Goal: Information Seeking & Learning: Learn about a topic

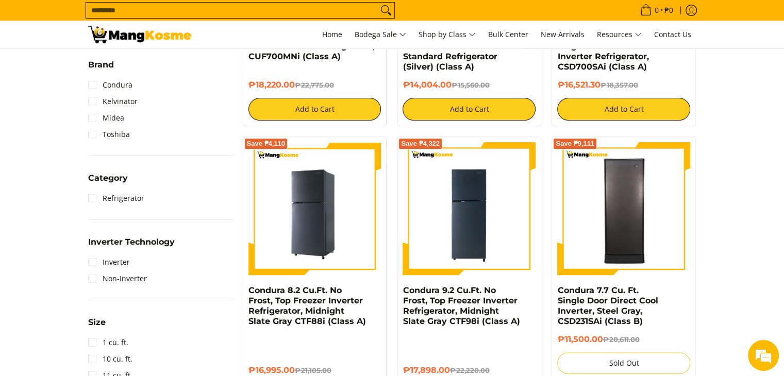
scroll to position [361, 0]
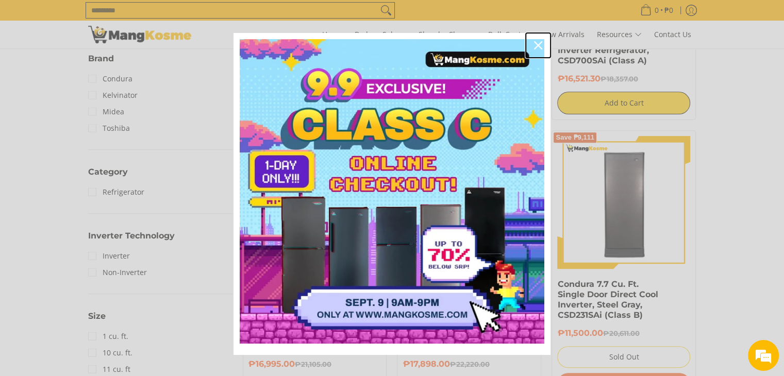
click at [534, 45] on icon "close icon" at bounding box center [538, 45] width 8 height 8
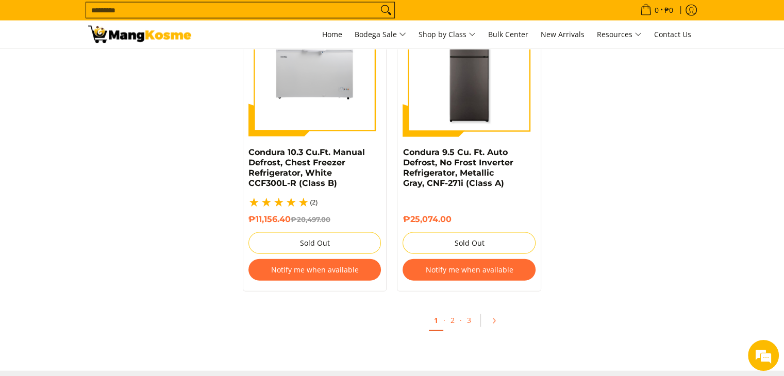
scroll to position [2166, 0]
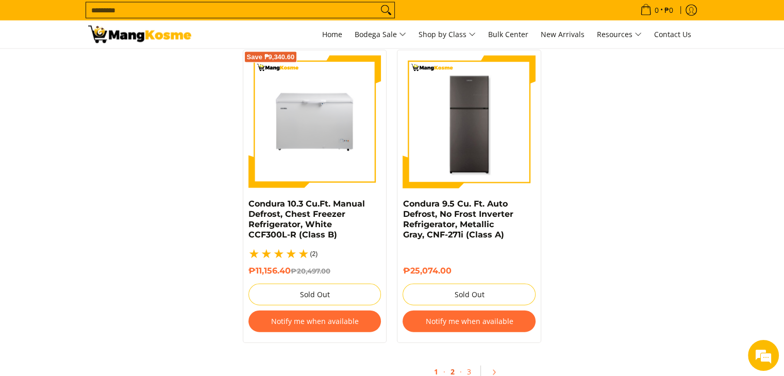
click at [453, 362] on link "2" at bounding box center [452, 372] width 14 height 21
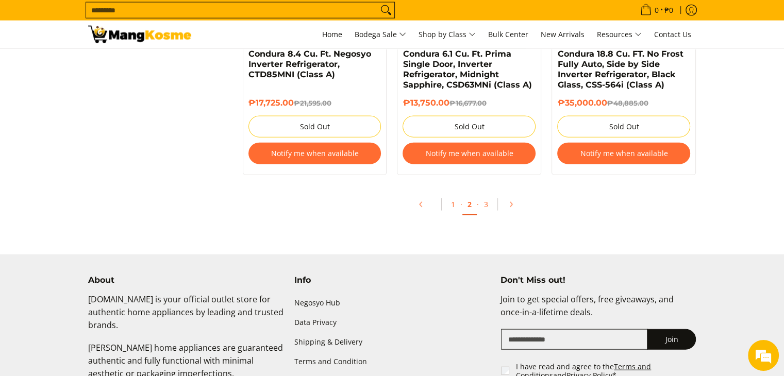
scroll to position [2320, 0]
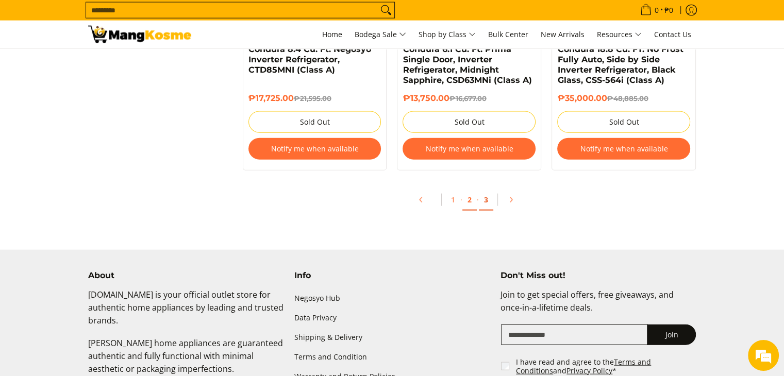
click at [485, 201] on link "3" at bounding box center [486, 200] width 14 height 21
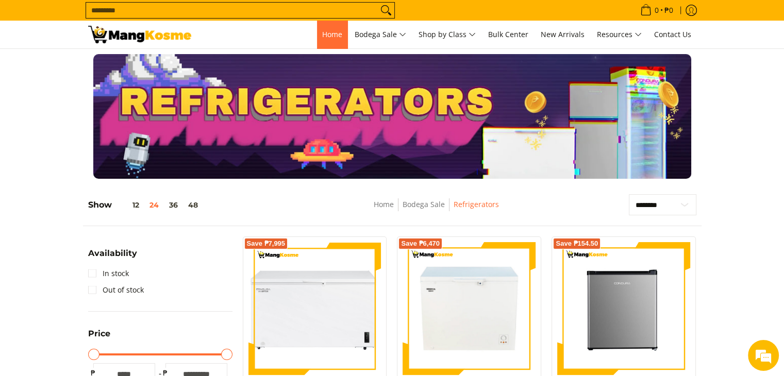
click at [322, 30] on span "Home" at bounding box center [332, 34] width 20 height 10
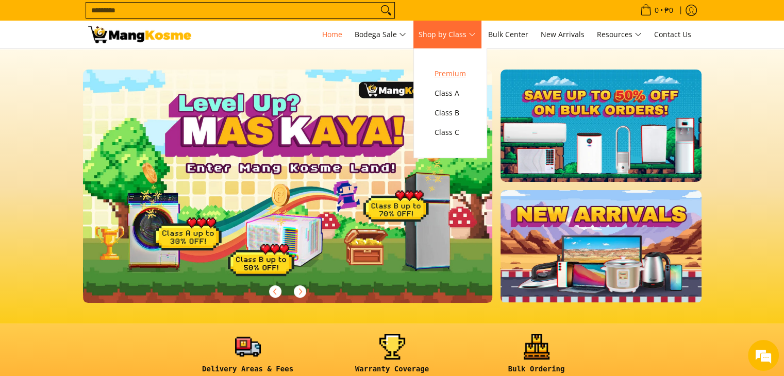
click at [462, 77] on span "Premium" at bounding box center [450, 74] width 31 height 13
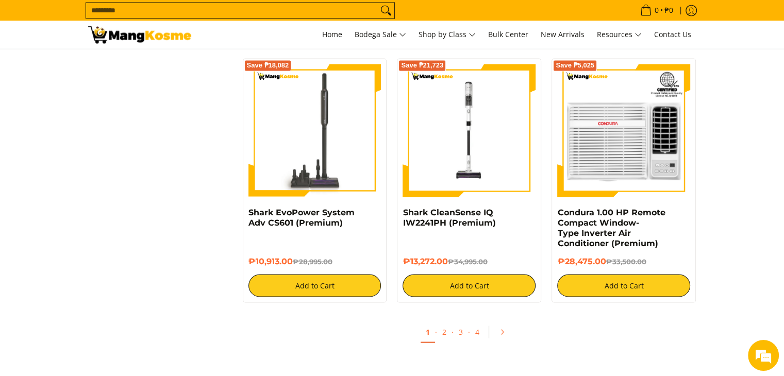
scroll to position [2011, 0]
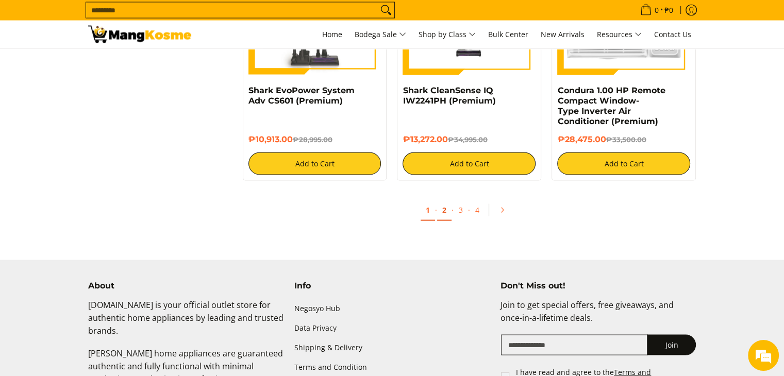
click at [440, 212] on link "2" at bounding box center [444, 210] width 14 height 21
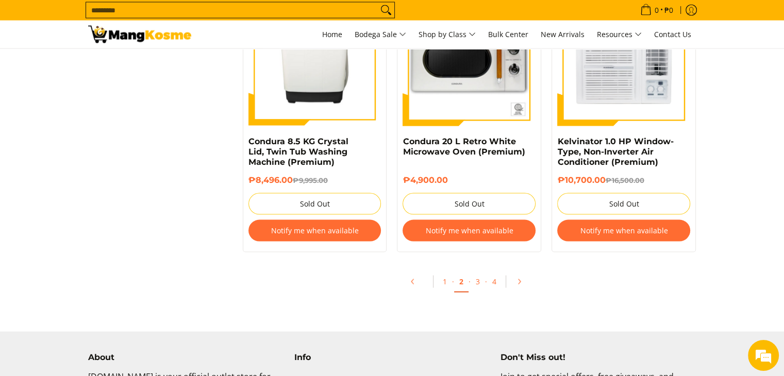
scroll to position [2062, 0]
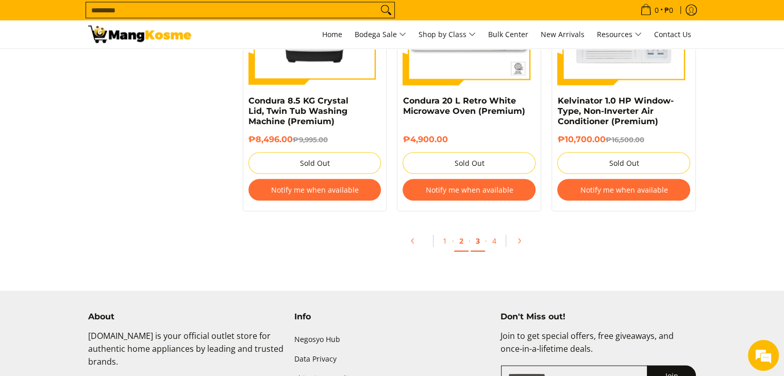
click at [478, 242] on link "3" at bounding box center [478, 241] width 14 height 21
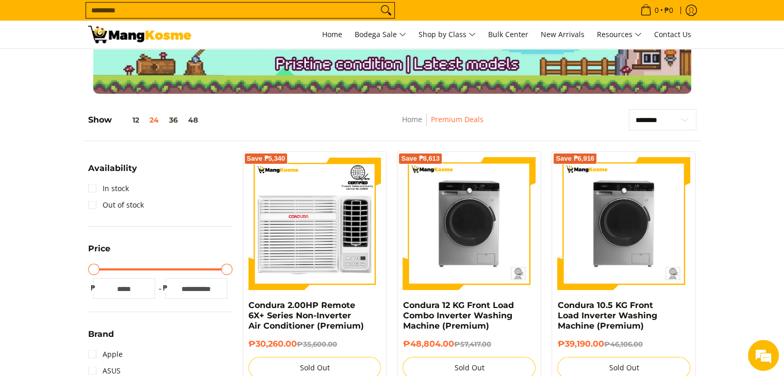
scroll to position [103, 0]
